Goal: Information Seeking & Learning: Learn about a topic

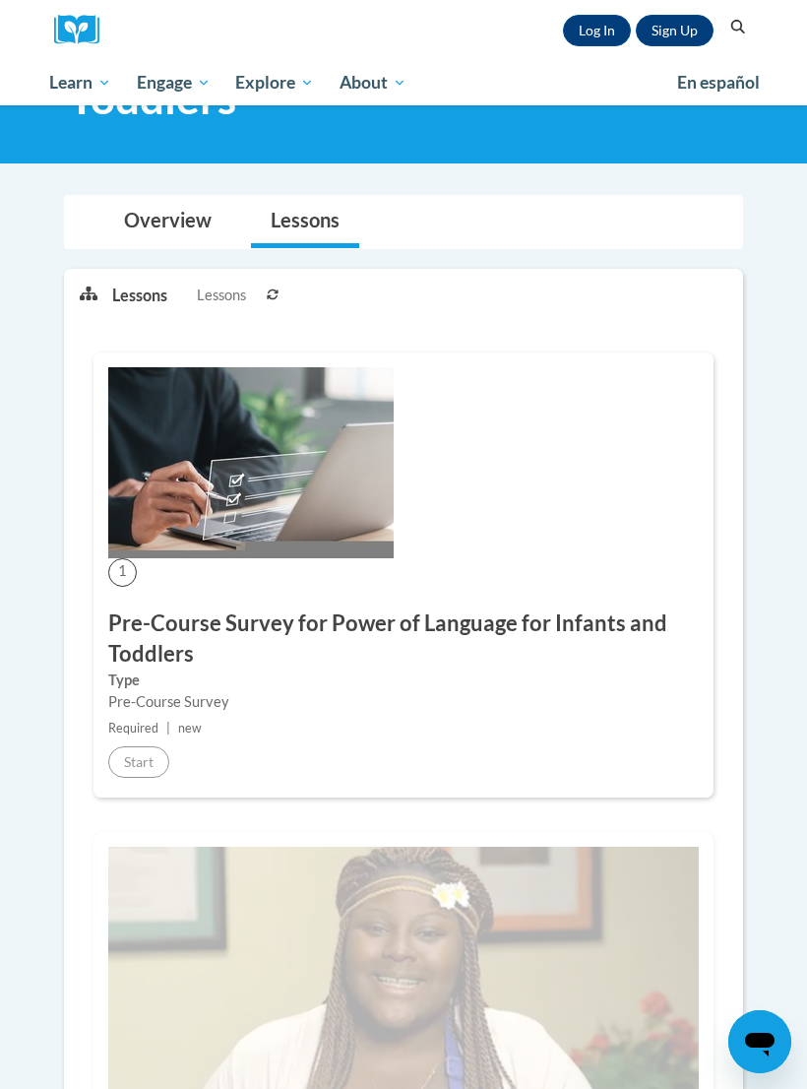
scroll to position [154, 0]
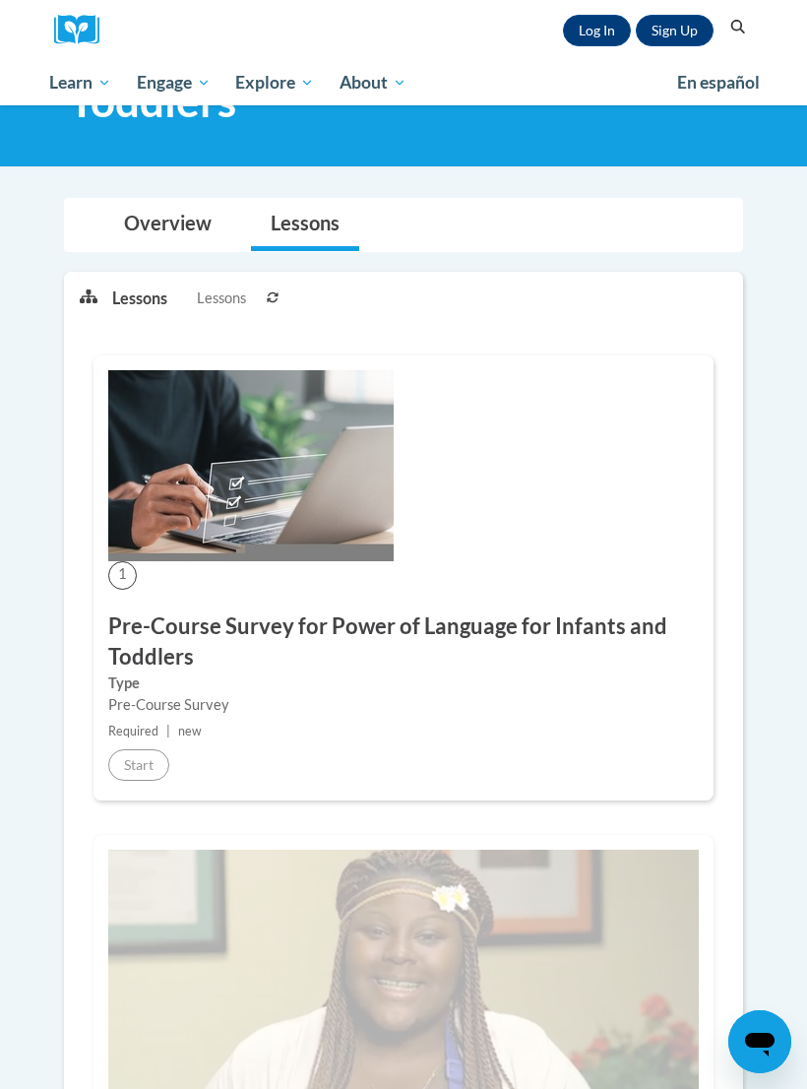
click at [316, 593] on div "1 Pre-Course Survey for Power of Language for Infants and Toddlers Type Pre-Cou…" at bounding box center [404, 577] width 620 height 445
click at [351, 545] on img at bounding box center [251, 465] width 286 height 191
click at [291, 701] on div "Pre-Course Survey" at bounding box center [403, 705] width 591 height 22
click at [362, 608] on div "1 Pre-Course Survey for Power of Language for Infants and Toddlers Type Pre-Cou…" at bounding box center [404, 577] width 620 height 445
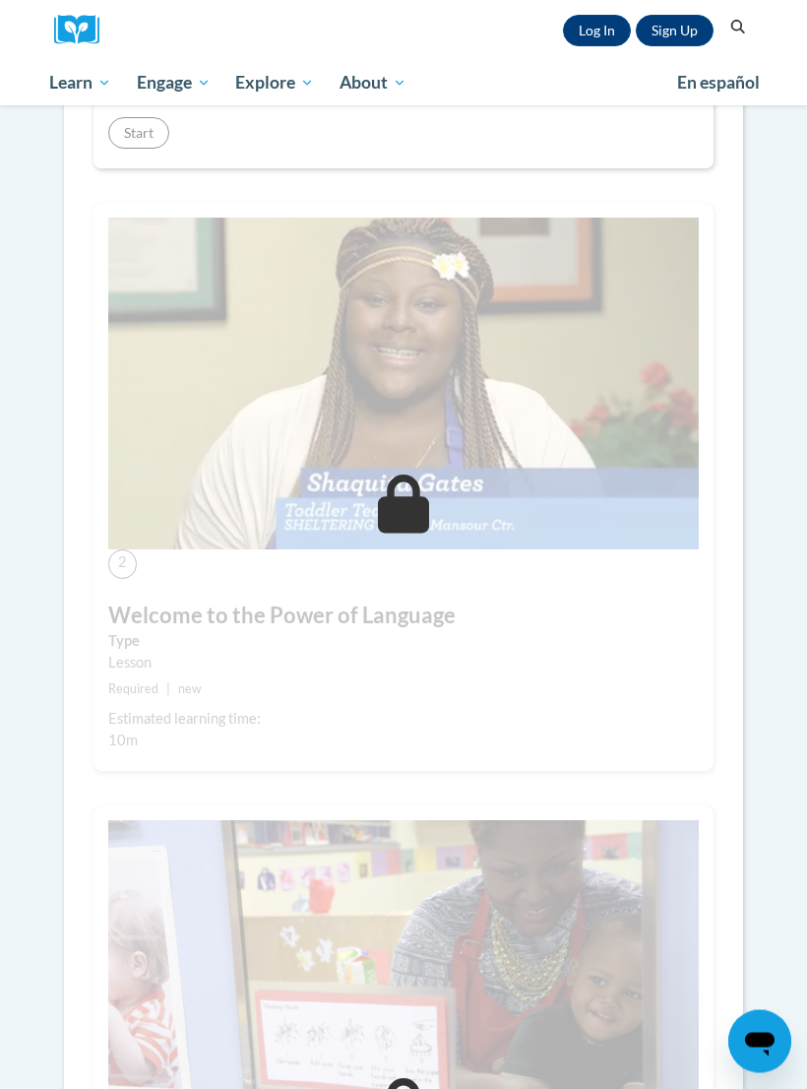
scroll to position [877, 0]
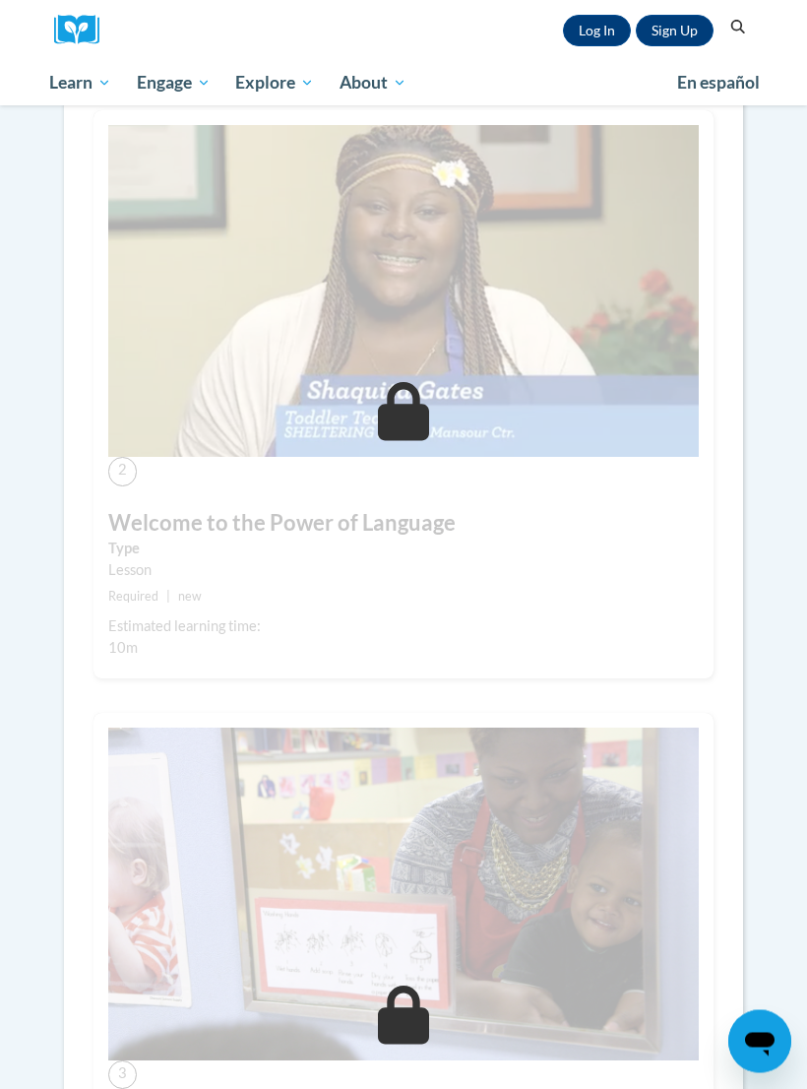
click at [384, 500] on div "2 Welcome to the Power of Language Type Lesson Required | new Estimated learnin…" at bounding box center [404, 395] width 620 height 569
click at [414, 440] on img at bounding box center [403, 292] width 591 height 333
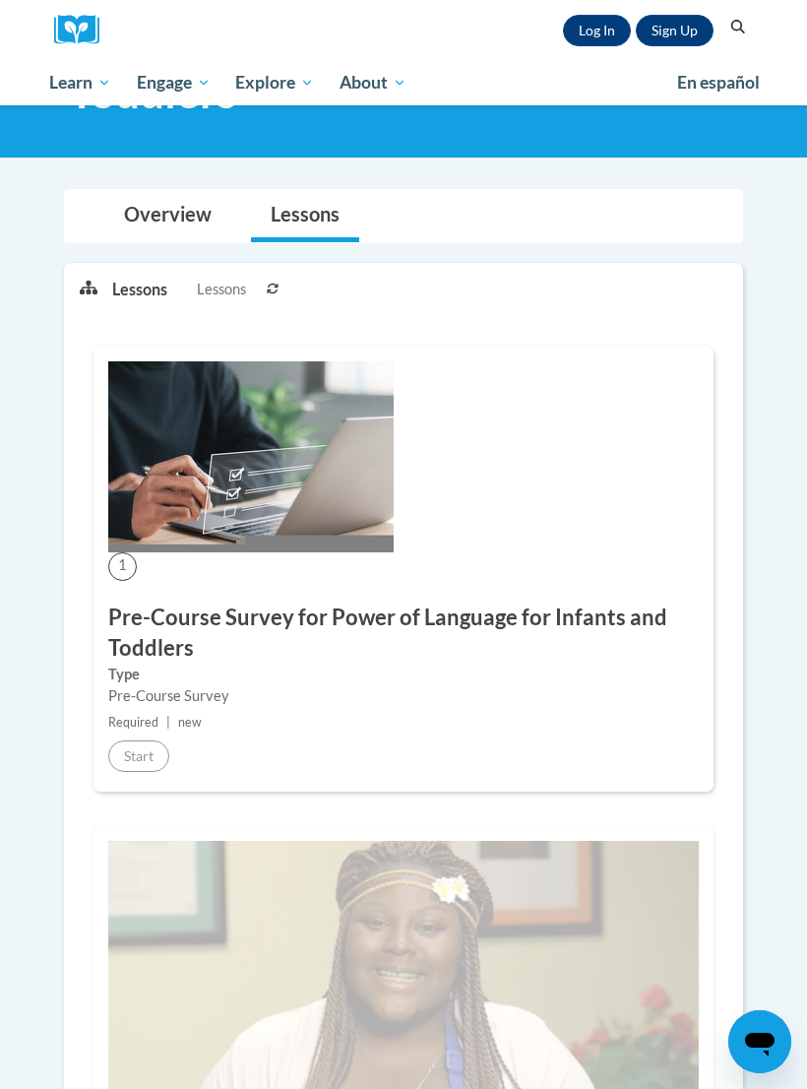
scroll to position [0, 0]
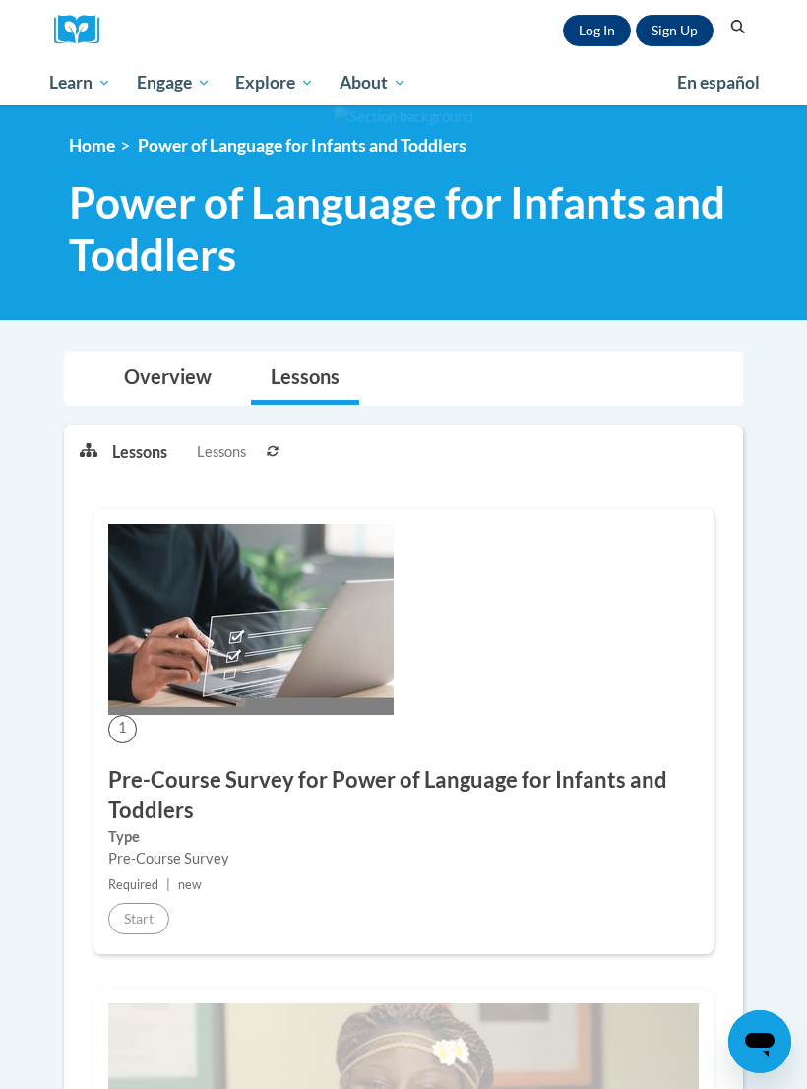
click at [594, 40] on link "Log In" at bounding box center [597, 31] width 68 height 32
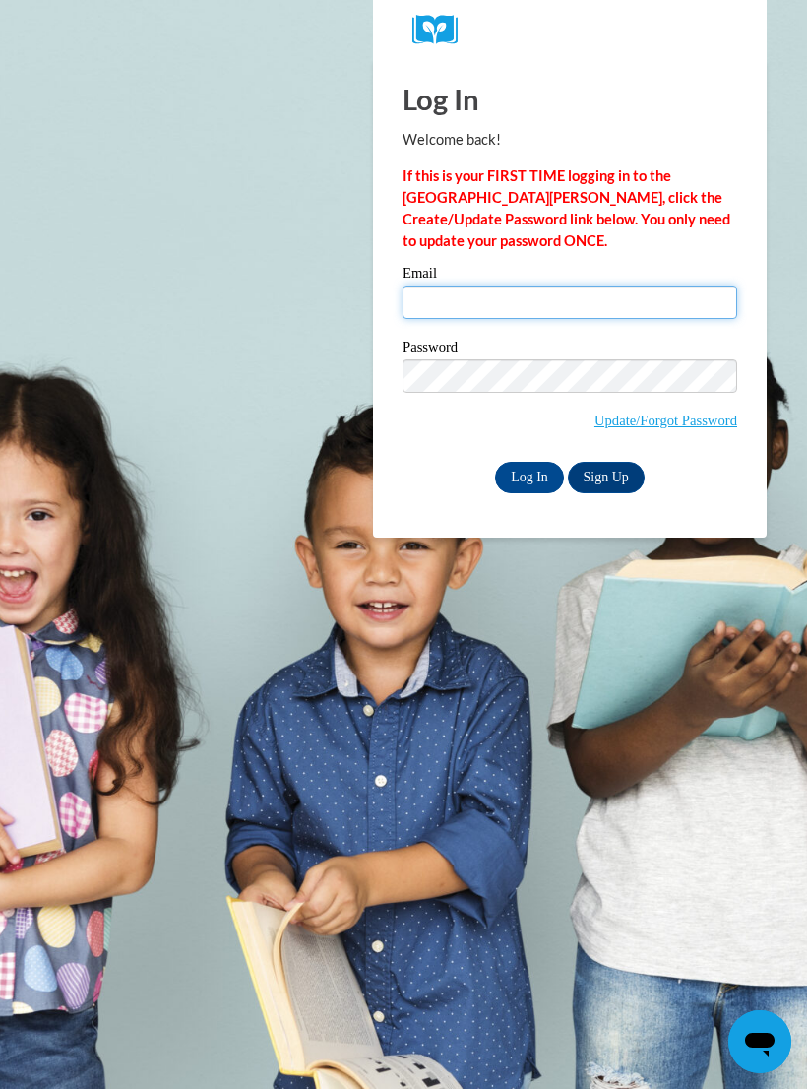
type input "josselineperez3@gmail.com"
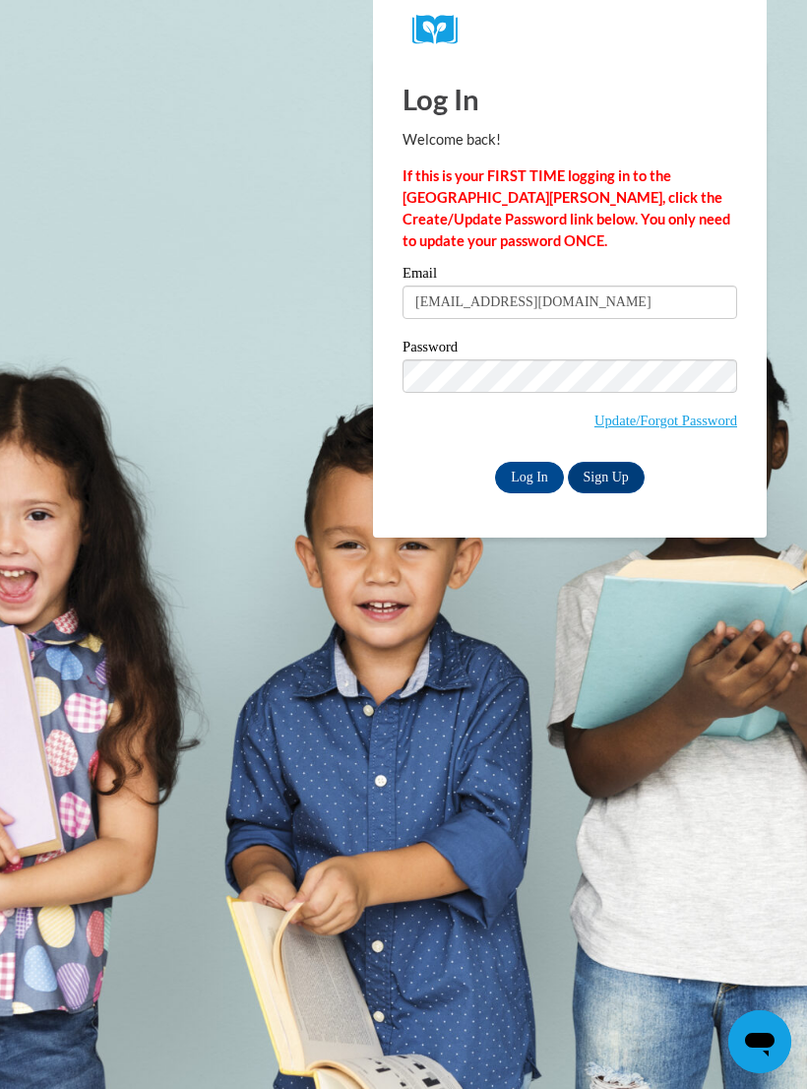
click at [530, 476] on input "Log In" at bounding box center [529, 478] width 69 height 32
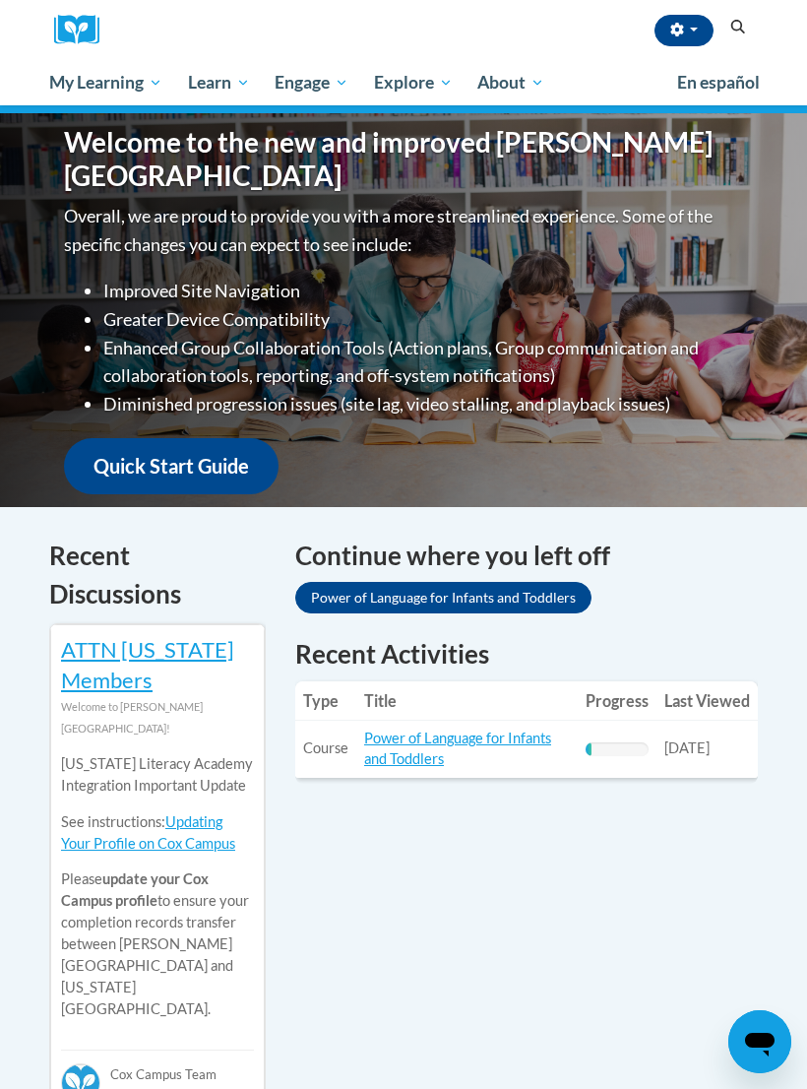
scroll to position [234, 0]
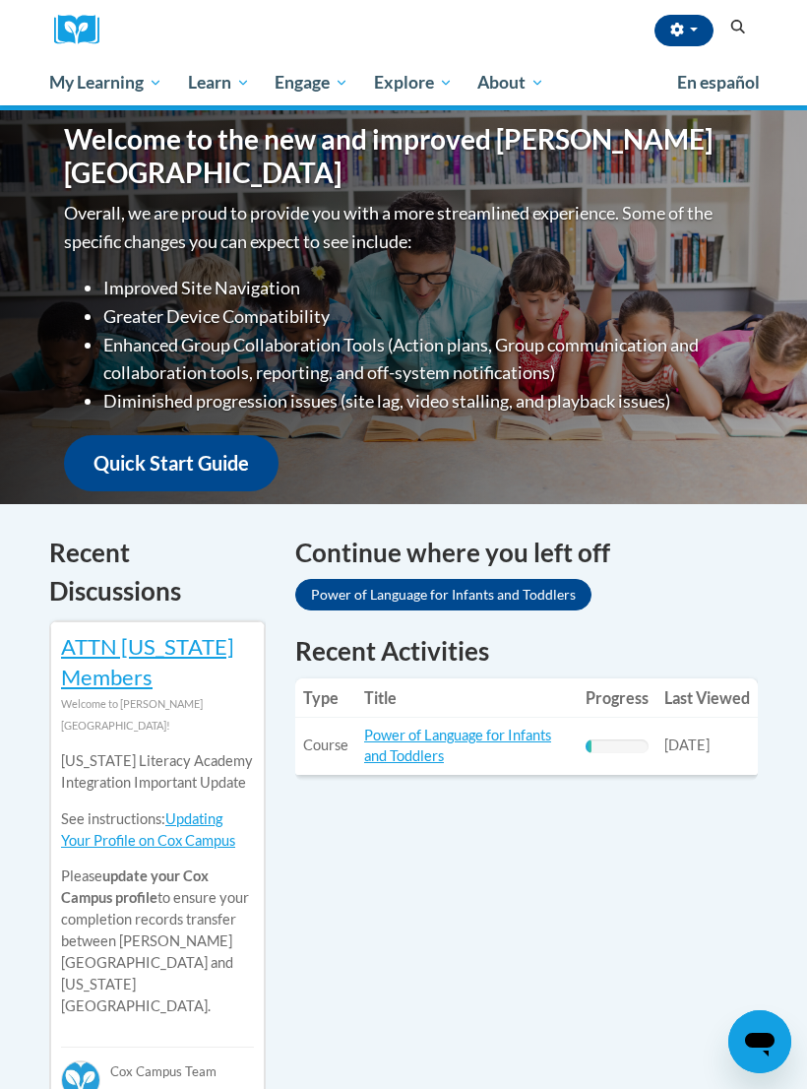
click at [445, 745] on link "Power of Language for Infants and Toddlers" at bounding box center [457, 745] width 187 height 37
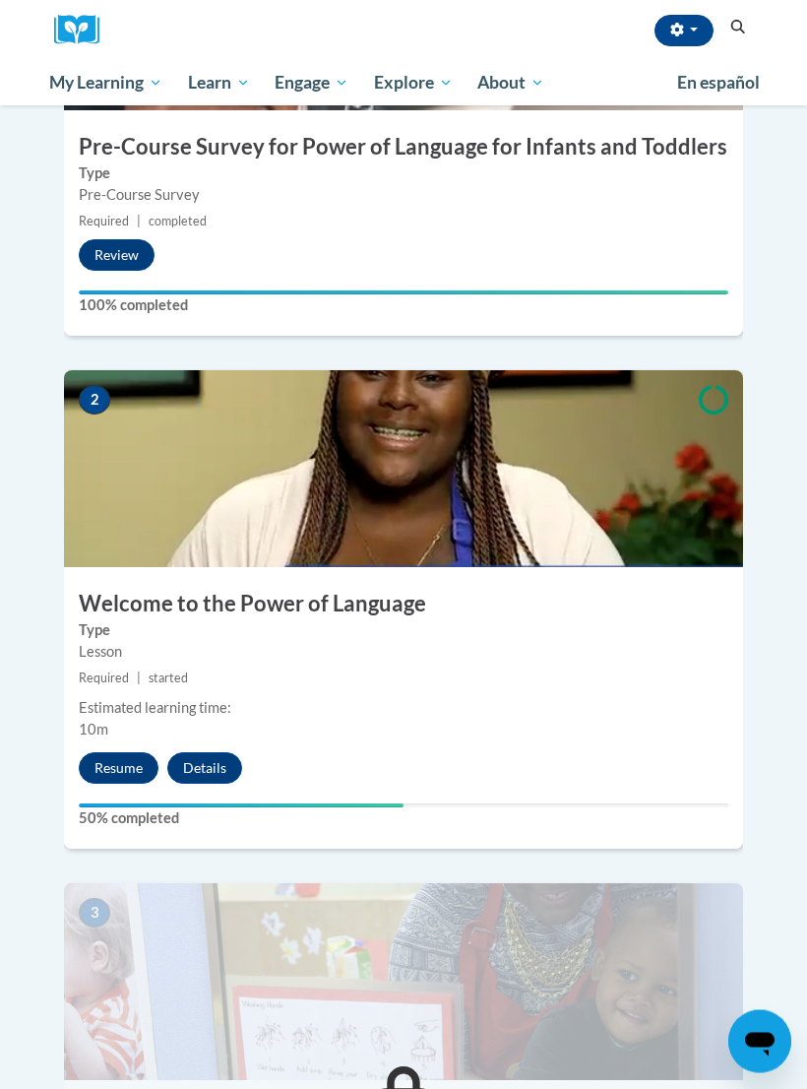
scroll to position [895, 0]
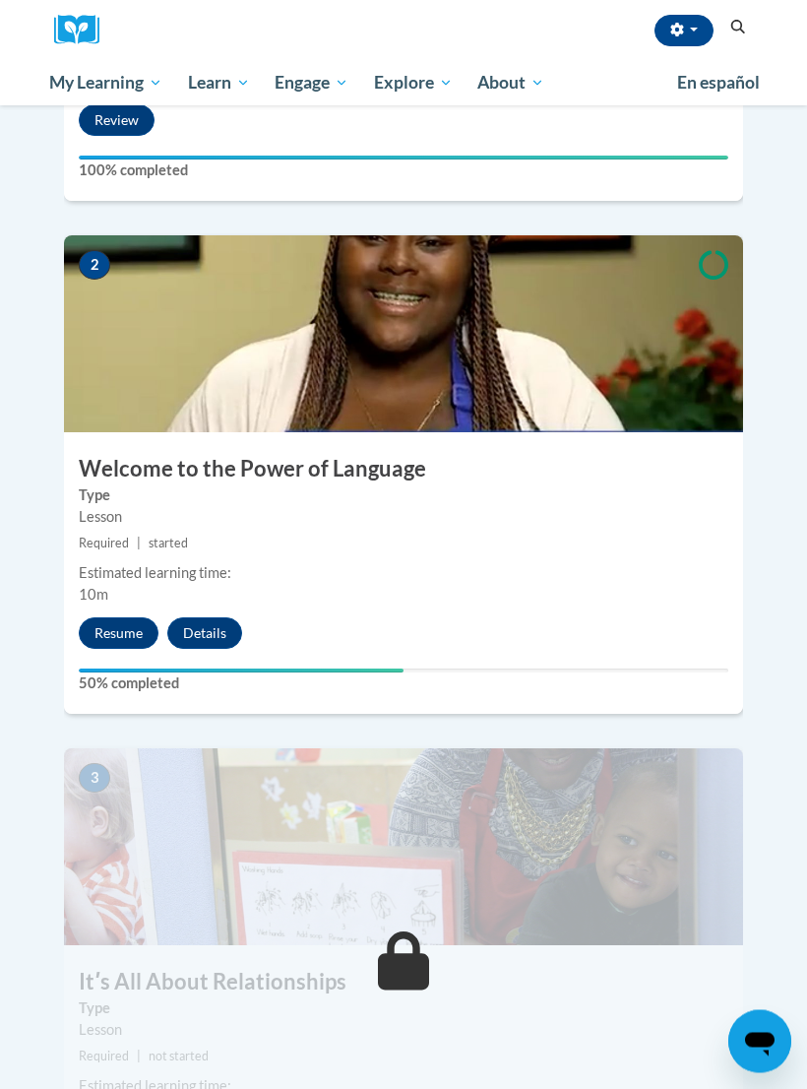
click at [120, 618] on button "Resume" at bounding box center [119, 634] width 80 height 32
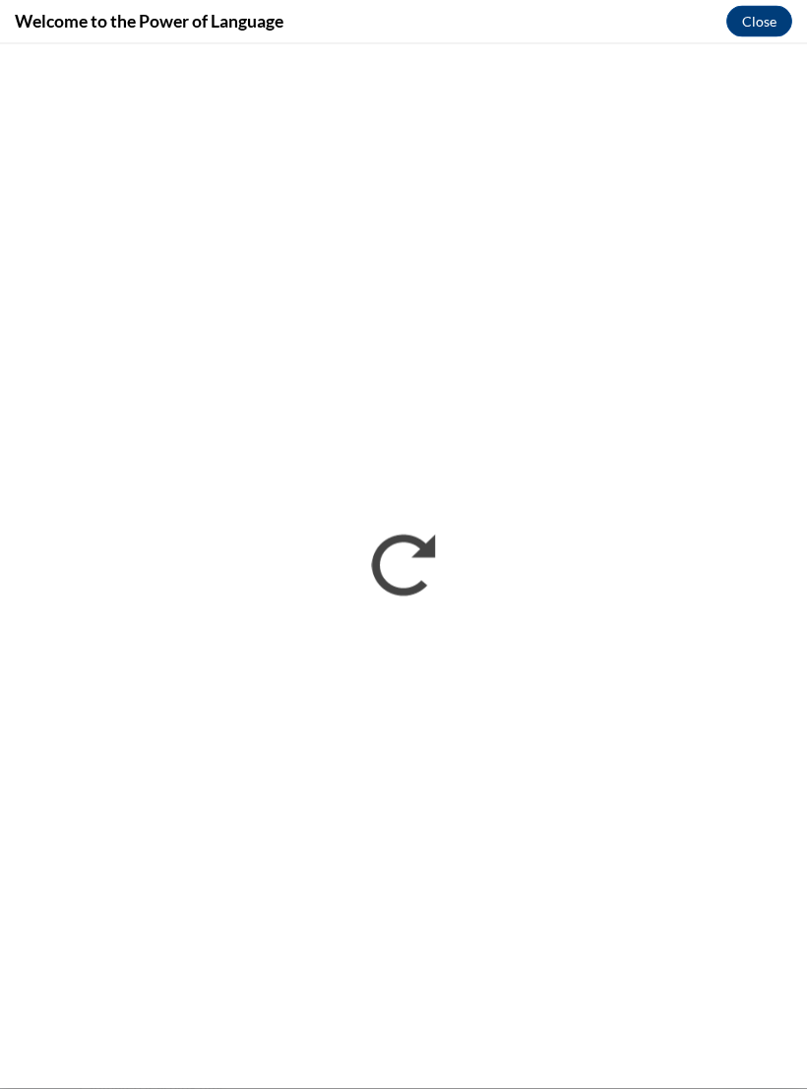
scroll to position [896, 0]
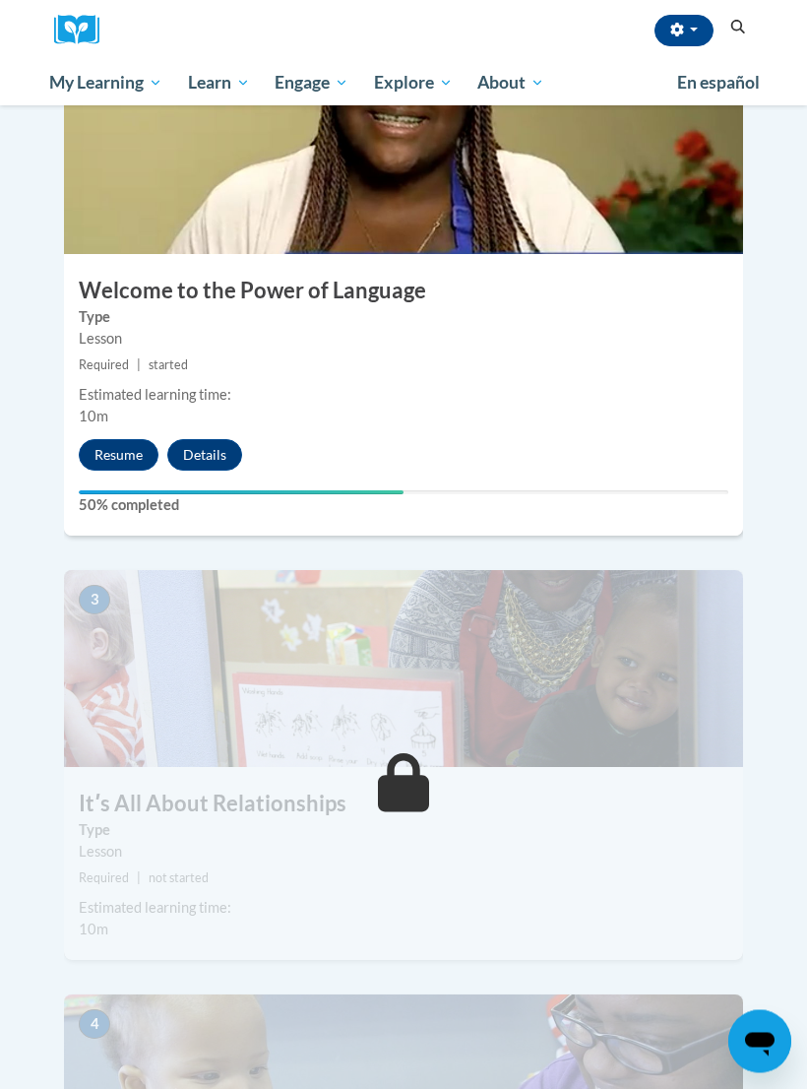
click at [103, 440] on button "Resume" at bounding box center [119, 456] width 80 height 32
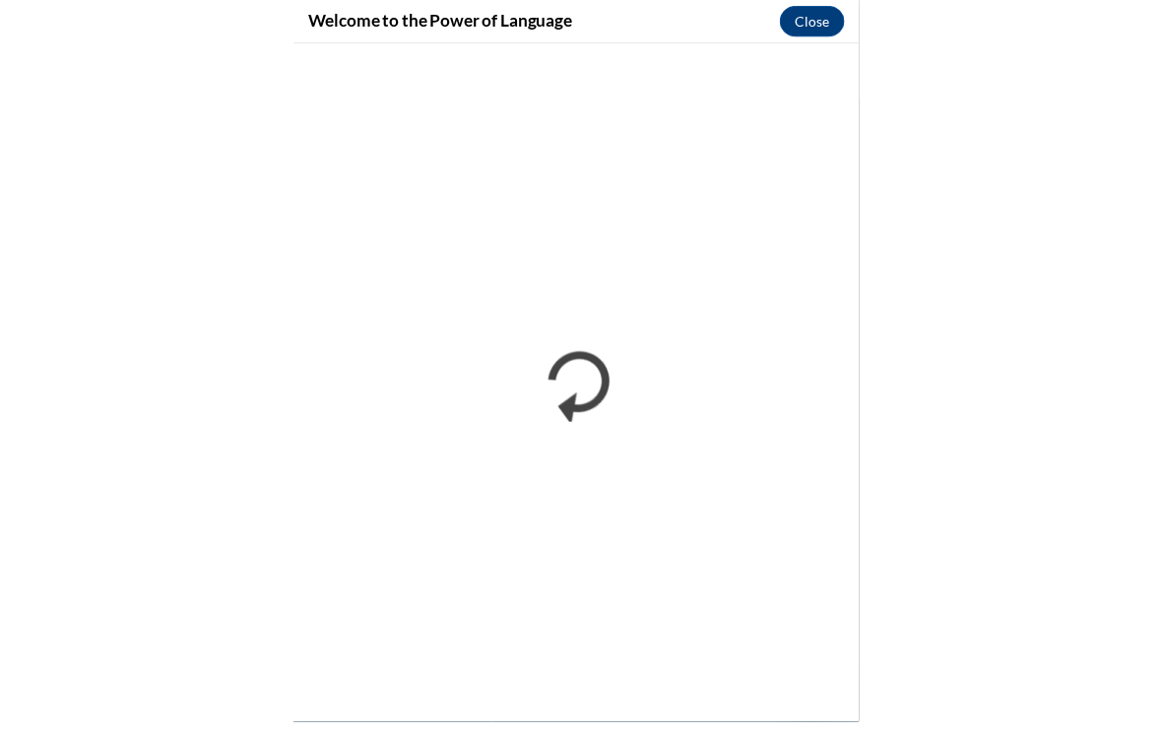
scroll to position [2252, 0]
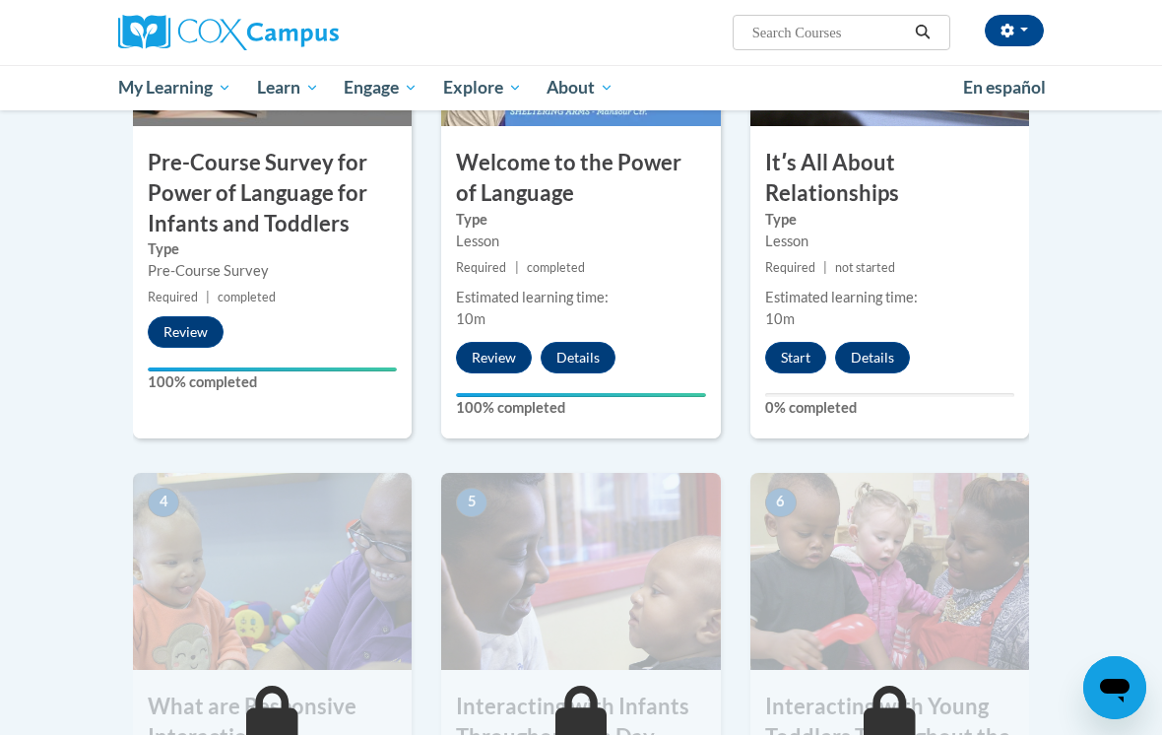
scroll to position [639, 0]
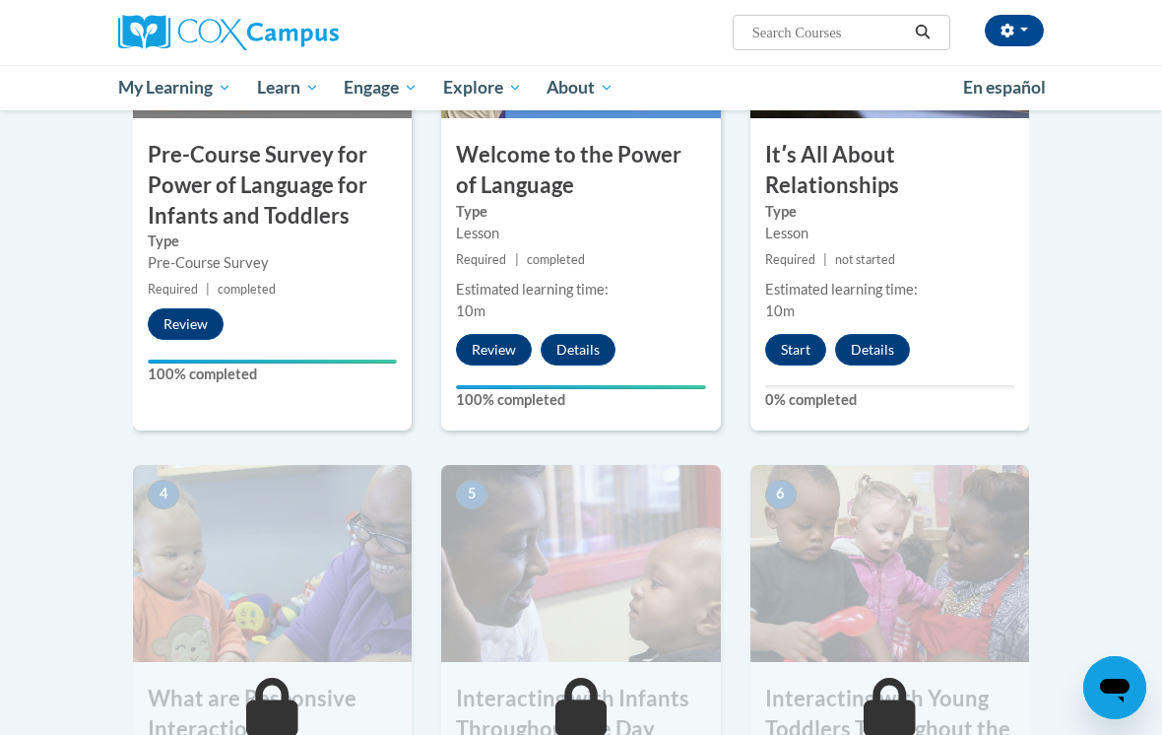
click at [791, 351] on button "Start" at bounding box center [795, 350] width 61 height 32
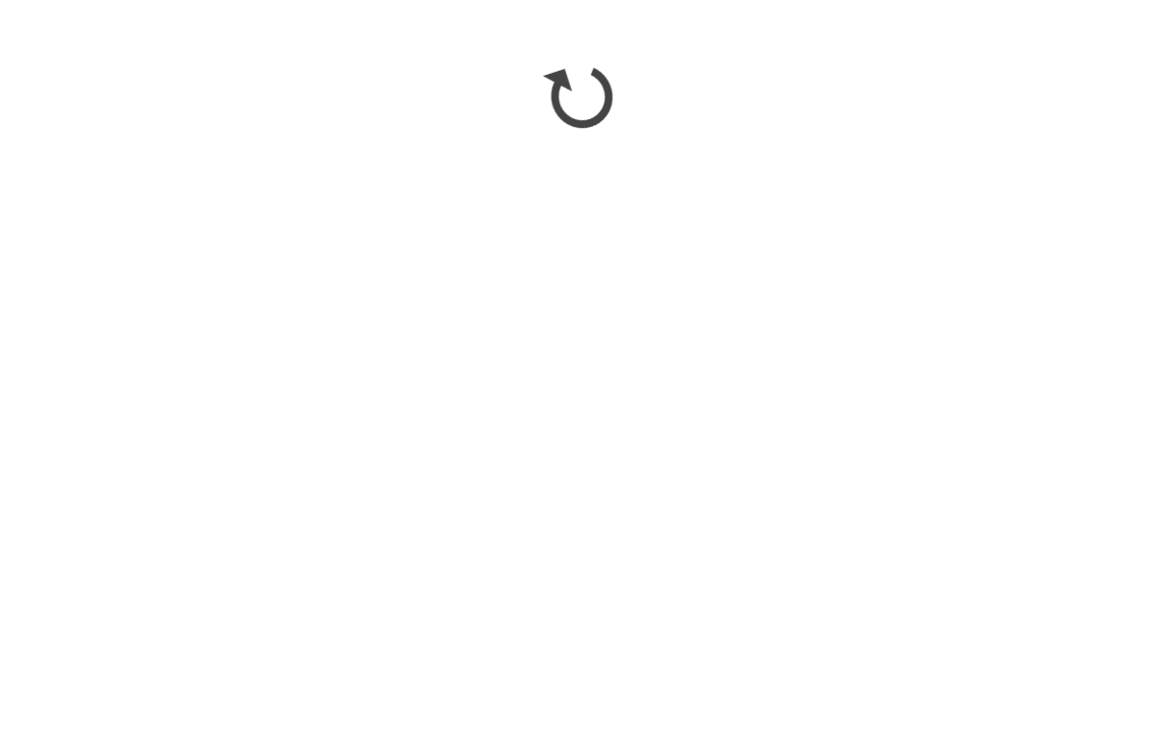
scroll to position [1658, 0]
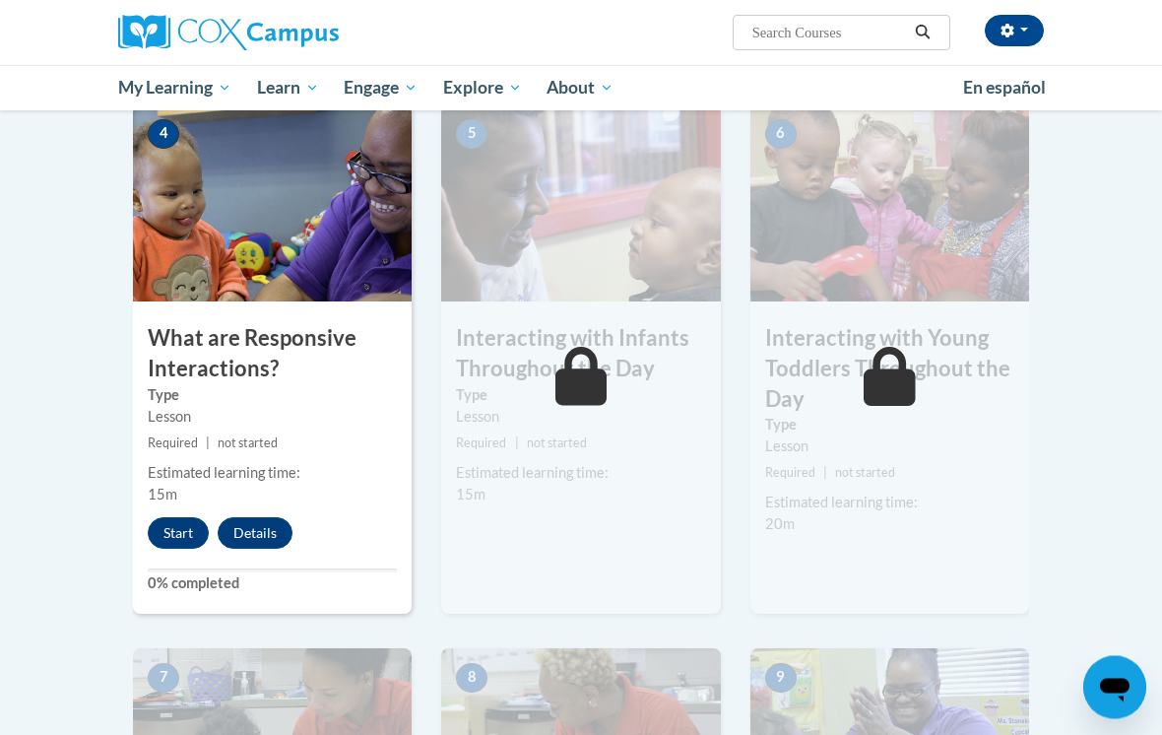
scroll to position [994, 0]
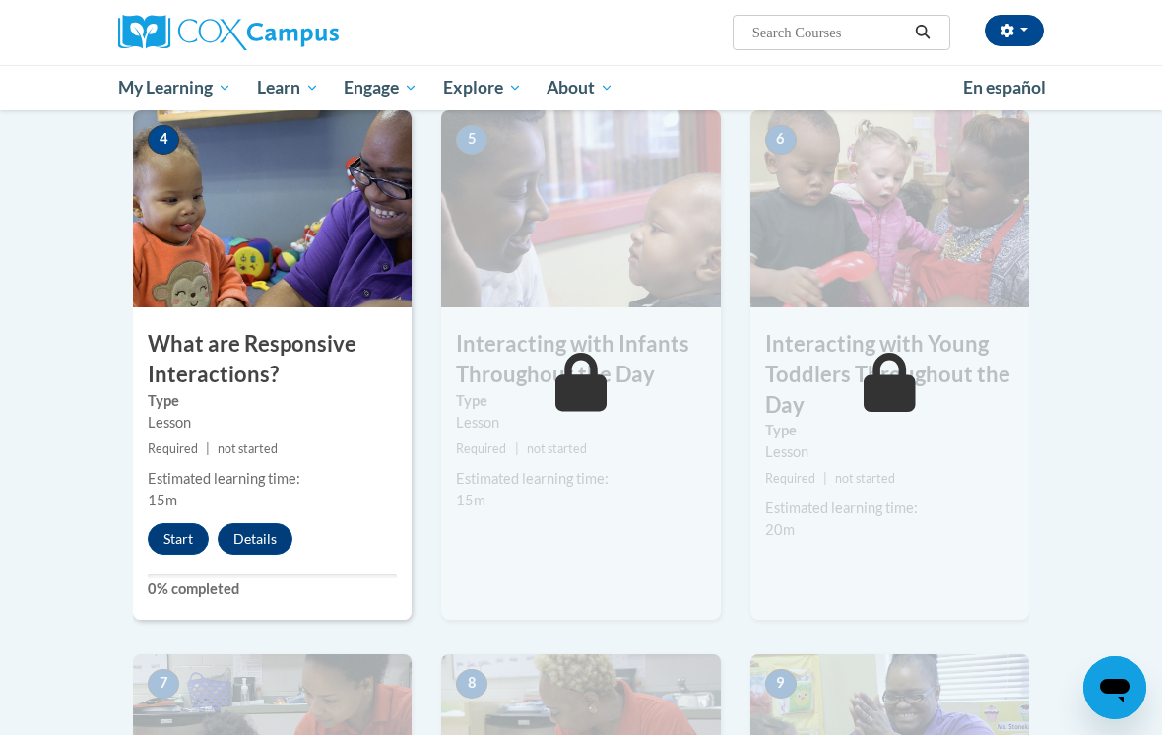
click at [172, 539] on button "Start" at bounding box center [178, 539] width 61 height 32
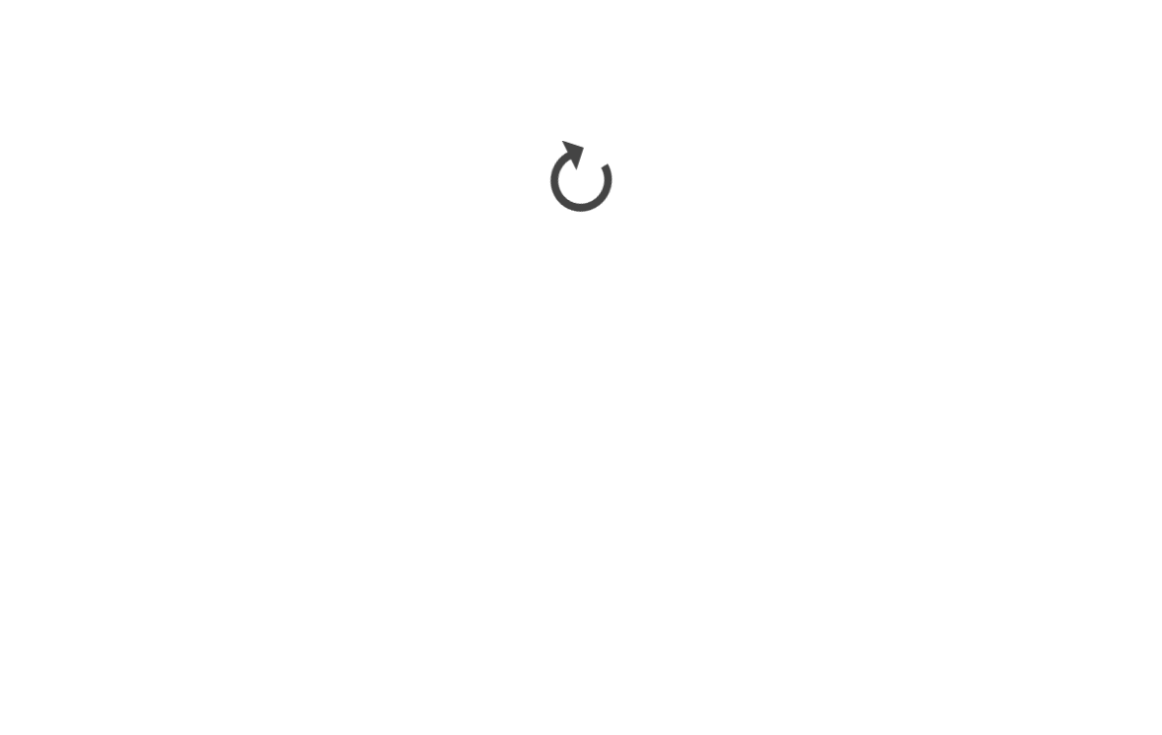
scroll to position [1388, 0]
